Goal: Task Accomplishment & Management: Manage account settings

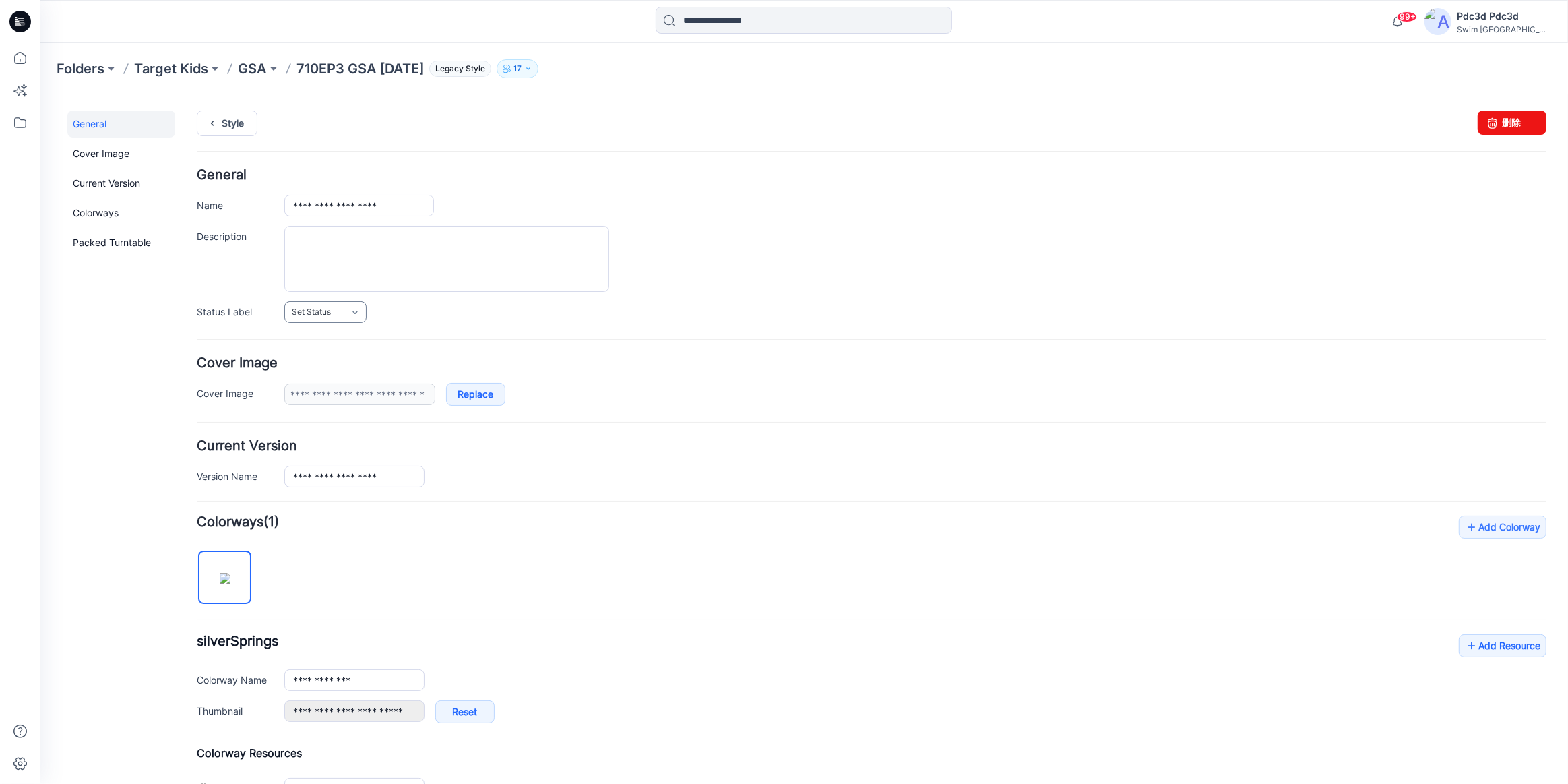
click at [333, 310] on link "Set Status" at bounding box center [326, 311] width 82 height 22
click at [351, 370] on link "For Review" at bounding box center [342, 369] width 108 height 29
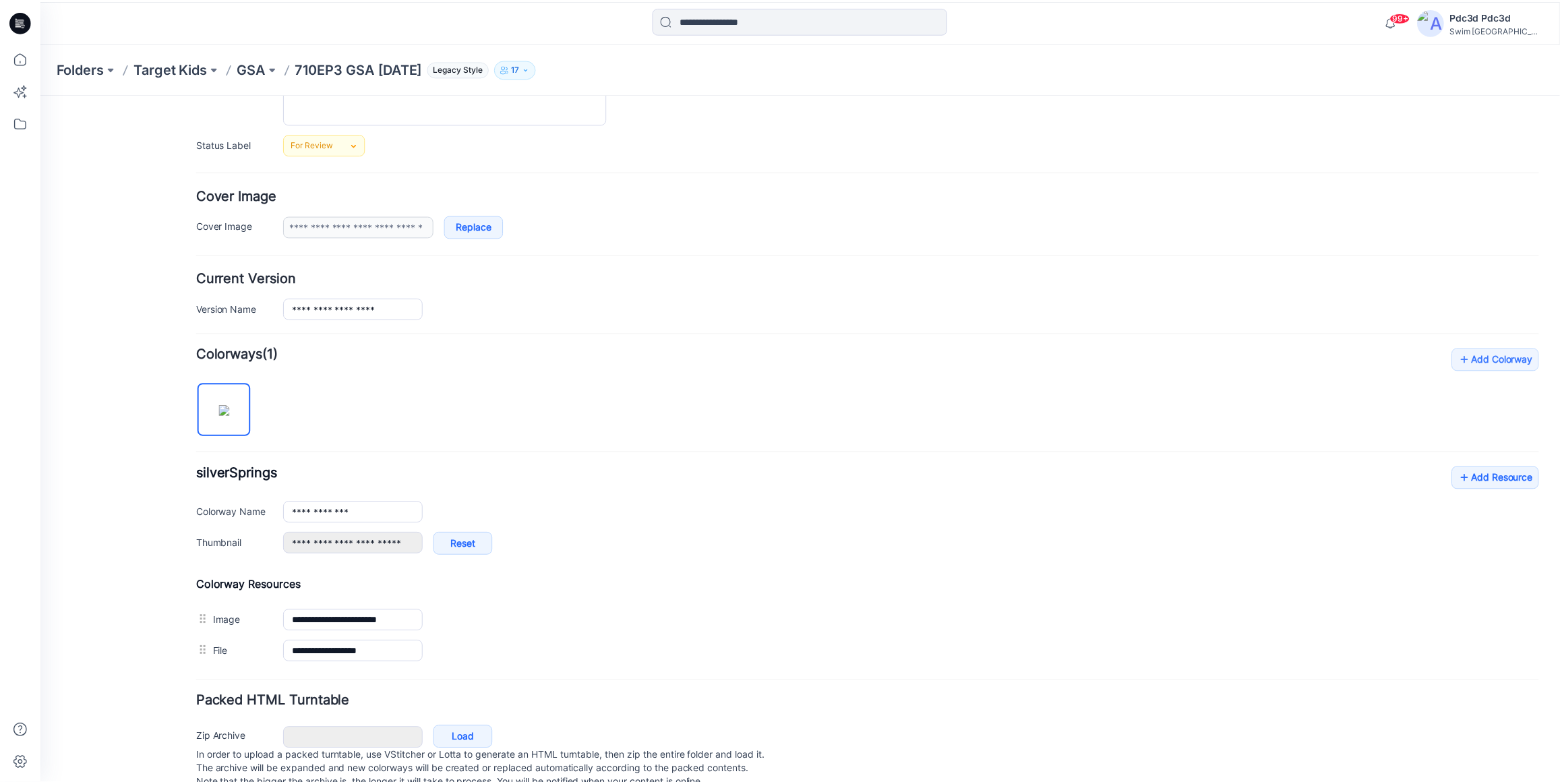
scroll to position [183, 0]
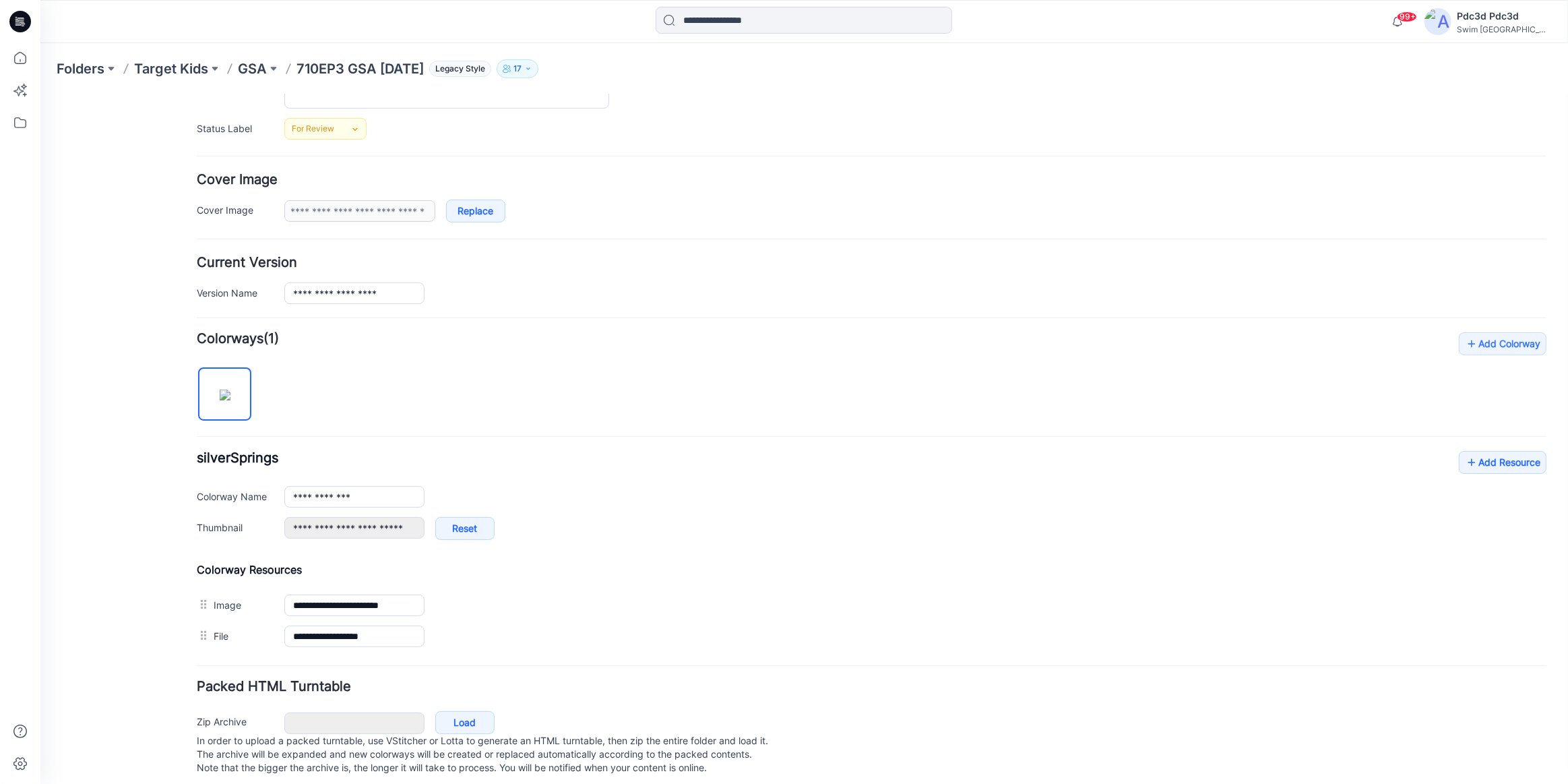
click at [658, 525] on div "**********" at bounding box center [915, 535] width 1263 height 36
click at [24, 54] on icon at bounding box center [20, 57] width 12 height 12
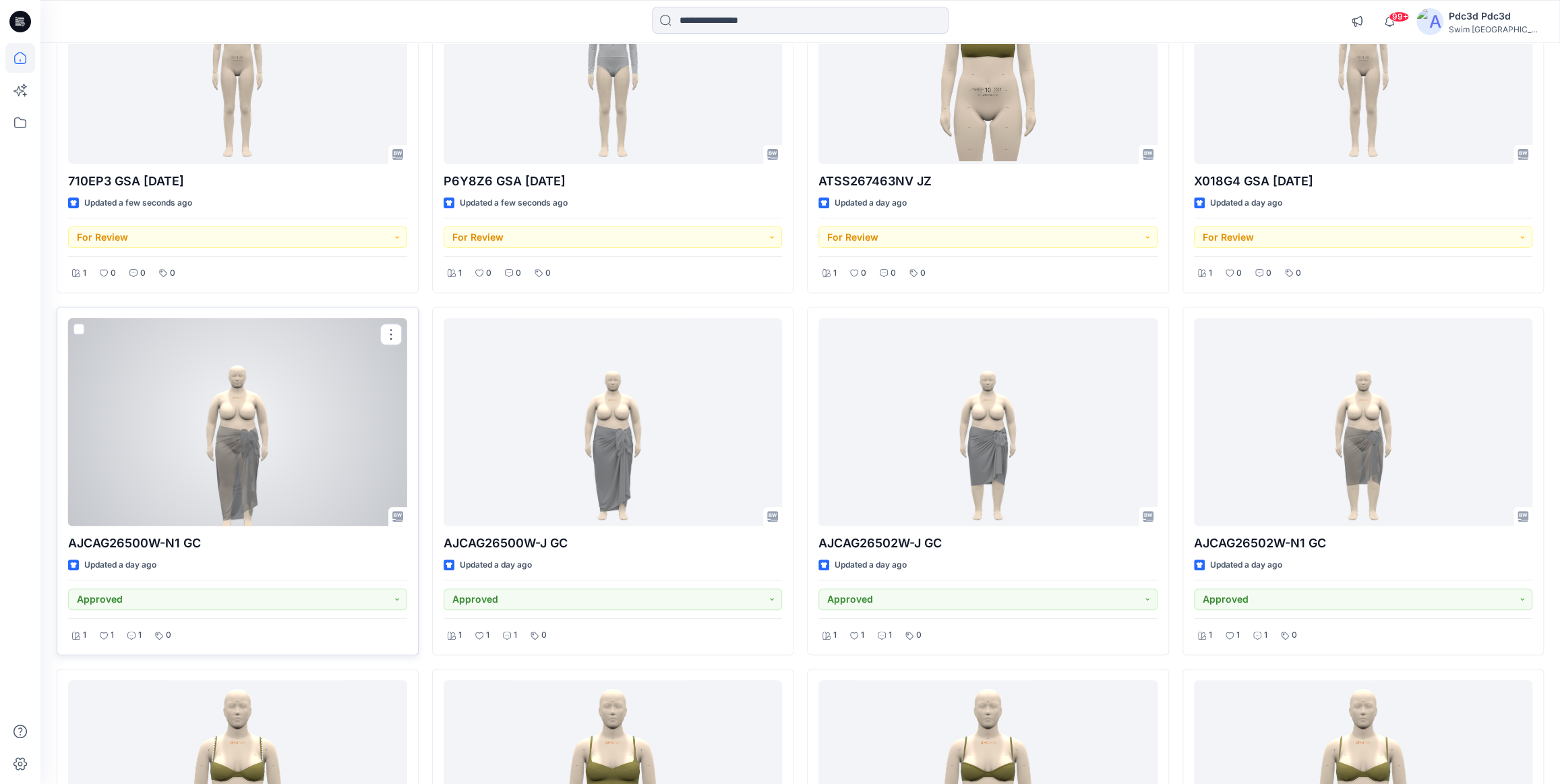
scroll to position [368, 0]
